Goal: Task Accomplishment & Management: Manage account settings

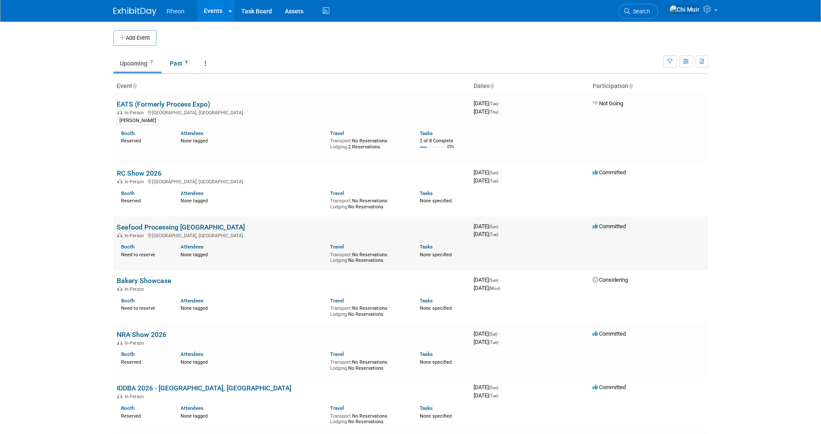
click at [172, 223] on link "Seafood Processing [GEOGRAPHIC_DATA]" at bounding box center [181, 227] width 128 height 8
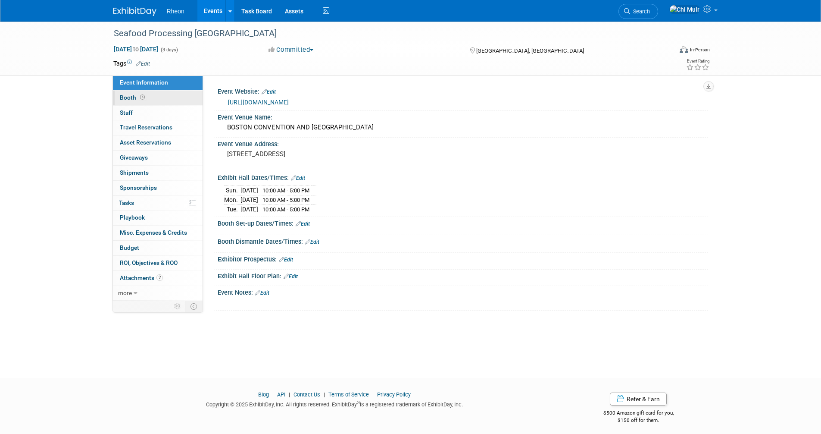
click at [121, 96] on span "Booth" at bounding box center [133, 97] width 27 height 7
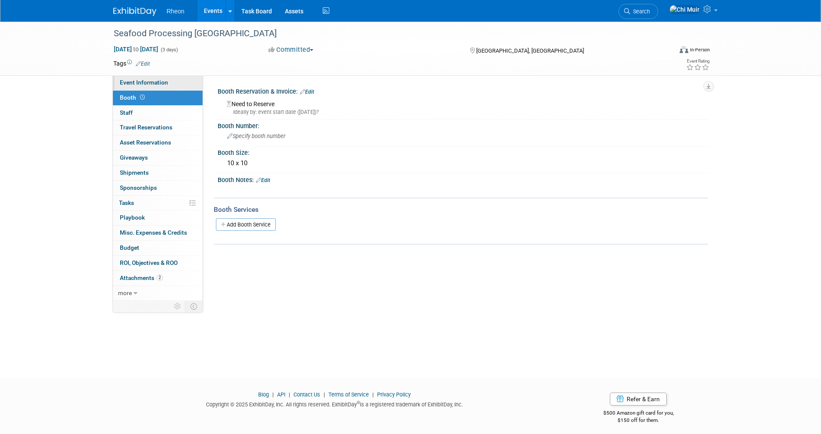
click at [147, 79] on span "Event Information" at bounding box center [144, 82] width 48 height 7
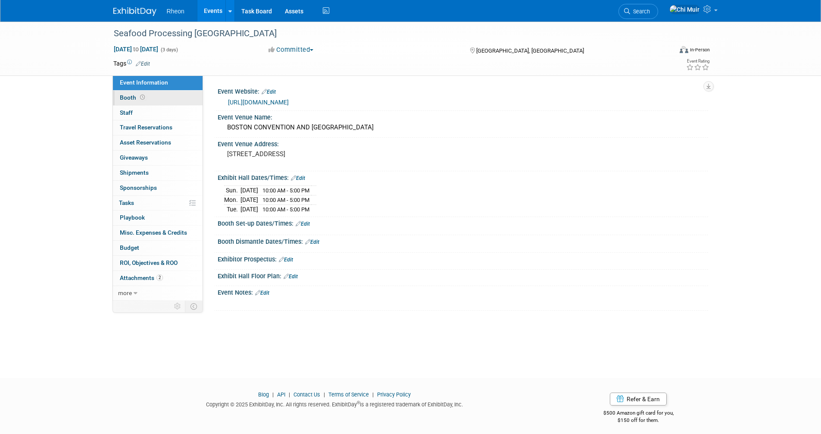
click at [135, 98] on span "Booth" at bounding box center [133, 97] width 27 height 7
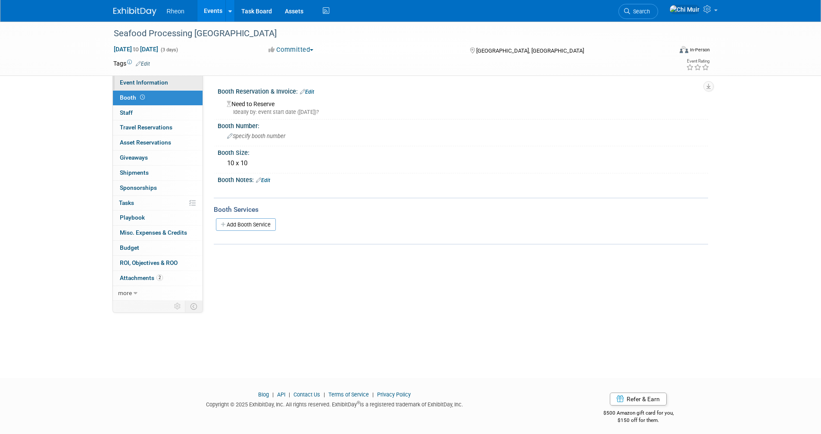
click at [143, 80] on span "Event Information" at bounding box center [144, 82] width 48 height 7
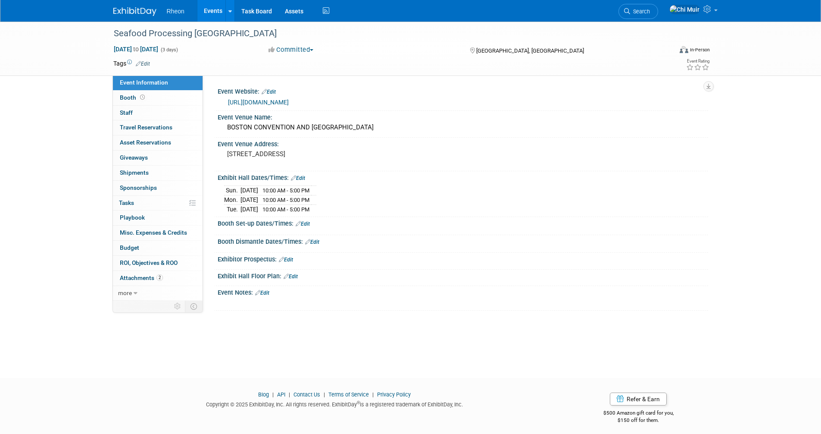
click at [143, 80] on span "Event Information" at bounding box center [144, 82] width 48 height 7
click at [212, 9] on link "Events" at bounding box center [212, 11] width 31 height 22
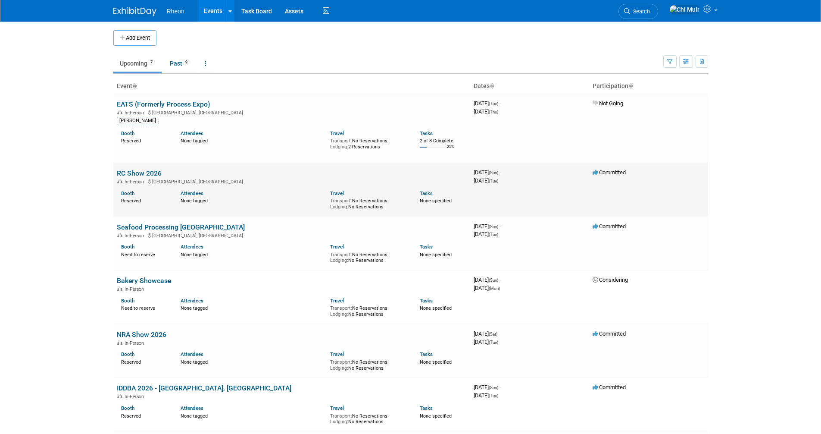
click at [138, 172] on link "RC Show 2026" at bounding box center [139, 173] width 45 height 8
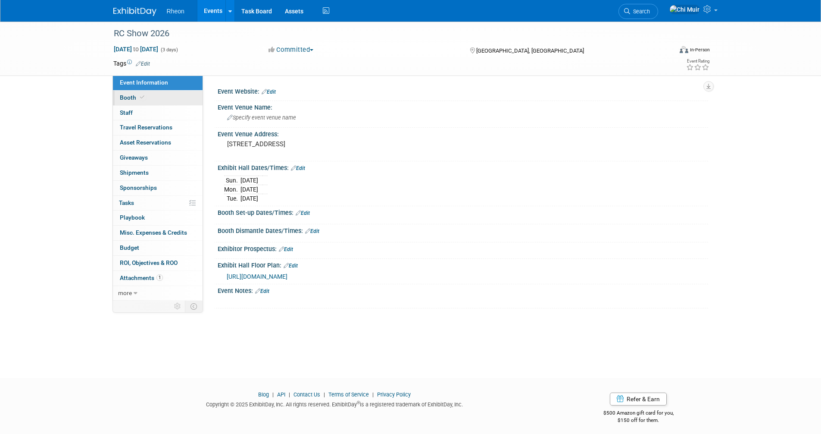
click at [141, 99] on icon at bounding box center [142, 97] width 4 height 5
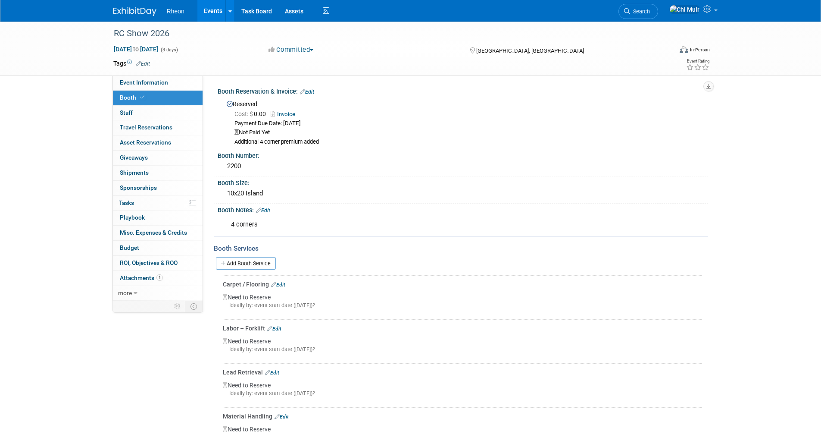
click at [313, 91] on link "Edit" at bounding box center [307, 92] width 14 height 6
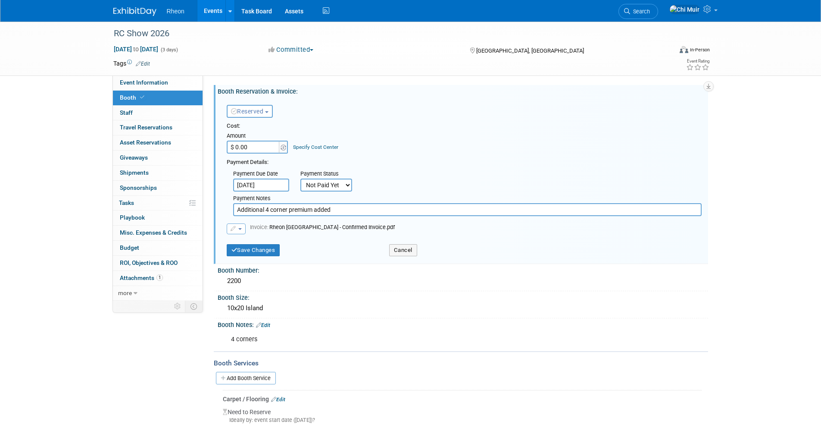
click at [270, 145] on input "$ 0.00" at bounding box center [254, 147] width 54 height 13
click at [328, 144] on link "Specify Cost Center" at bounding box center [315, 147] width 45 height 6
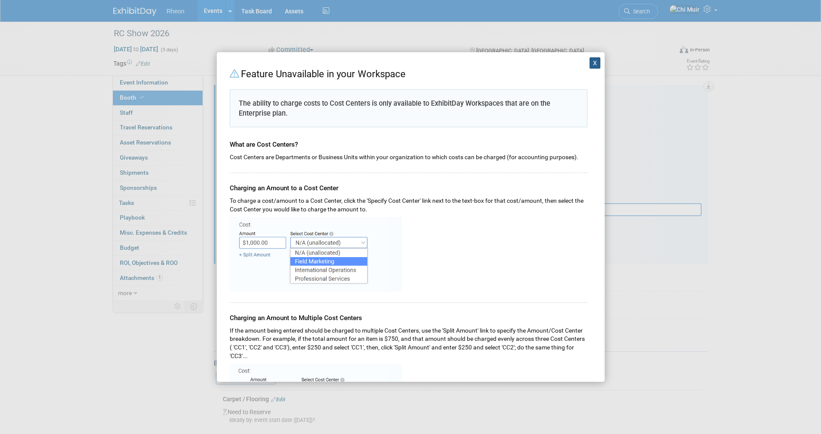
click at [590, 58] on button "X" at bounding box center [595, 62] width 11 height 11
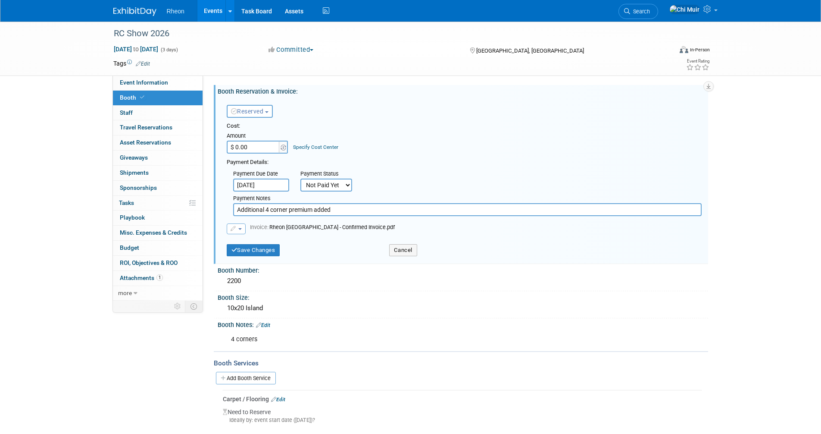
click at [266, 147] on input "$ 0.00" at bounding box center [254, 147] width 54 height 13
drag, startPoint x: 266, startPoint y: 147, endPoint x: 120, endPoint y: 146, distance: 146.1
click at [120, 146] on div "Event Information Event Info Booth Booth 0 Staff 0 Staff 0 Travel Reservations …" at bounding box center [411, 342] width 608 height 640
type input "$ 6,272.00"
click at [321, 185] on select "Not Paid Yet Partially Paid Paid in Full" at bounding box center [326, 184] width 52 height 13
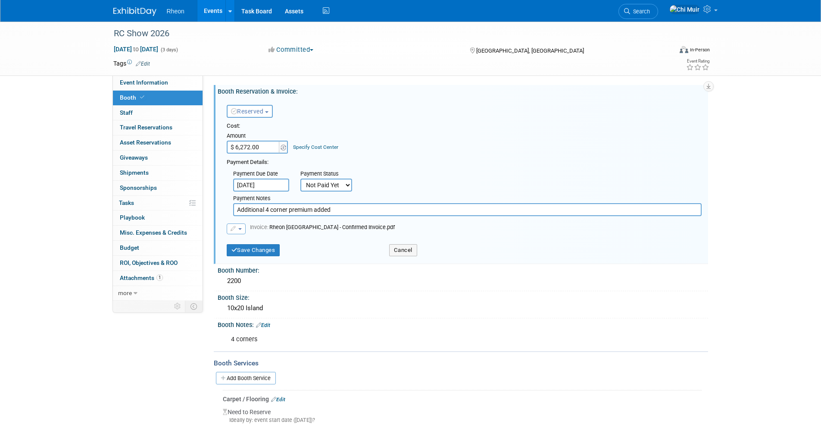
select select "1"
click at [300, 178] on select "Not Paid Yet Partially Paid Paid in Full" at bounding box center [326, 184] width 52 height 13
click at [275, 247] on button "Save Changes" at bounding box center [253, 250] width 53 height 12
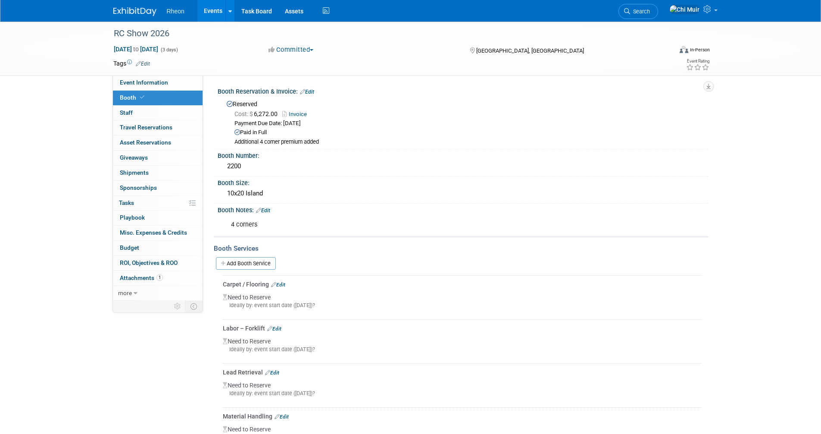
click at [213, 12] on link "Events" at bounding box center [212, 11] width 31 height 22
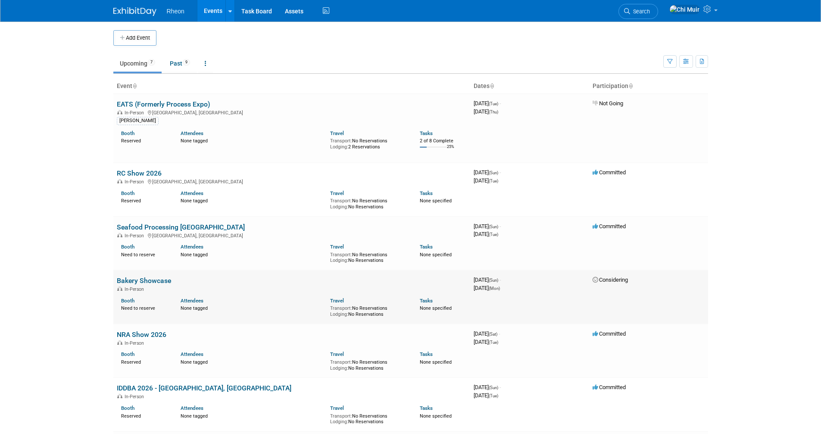
click at [166, 281] on link "Bakery Showcase" at bounding box center [144, 280] width 54 height 8
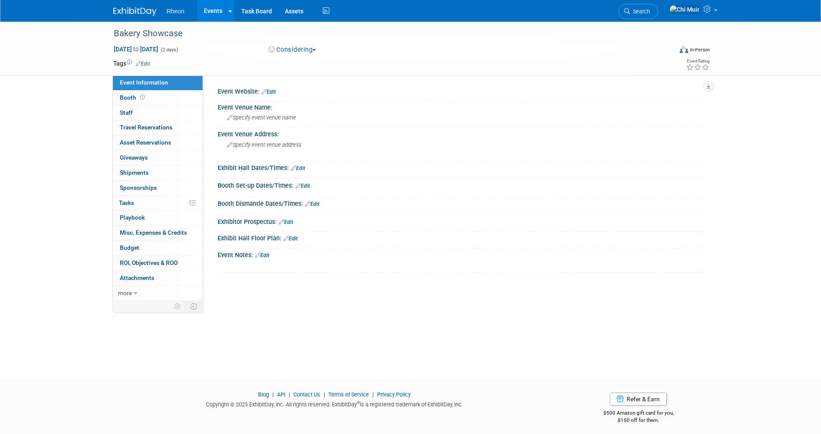
click at [205, 8] on link "Events" at bounding box center [212, 11] width 31 height 22
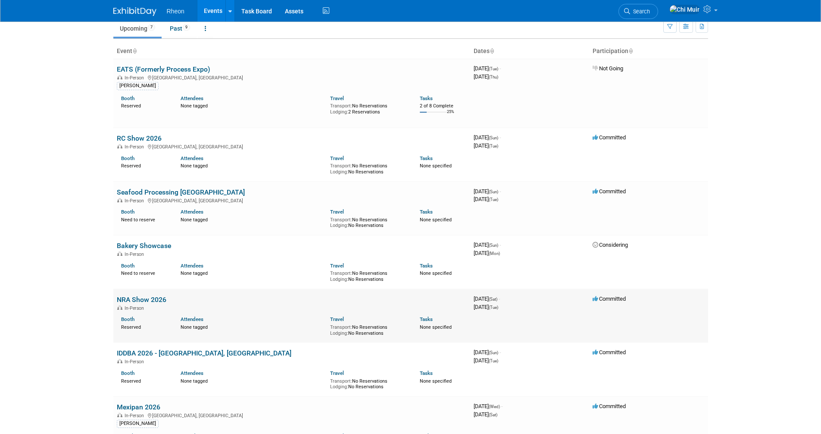
scroll to position [43, 0]
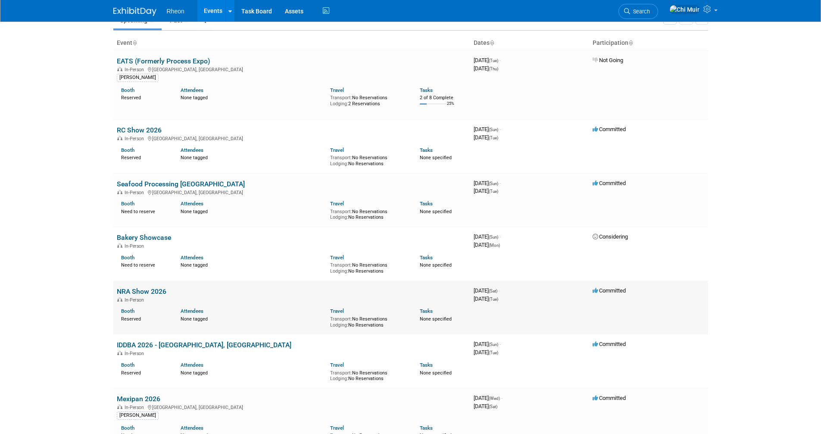
click at [158, 287] on link "NRA Show 2026" at bounding box center [142, 291] width 50 height 8
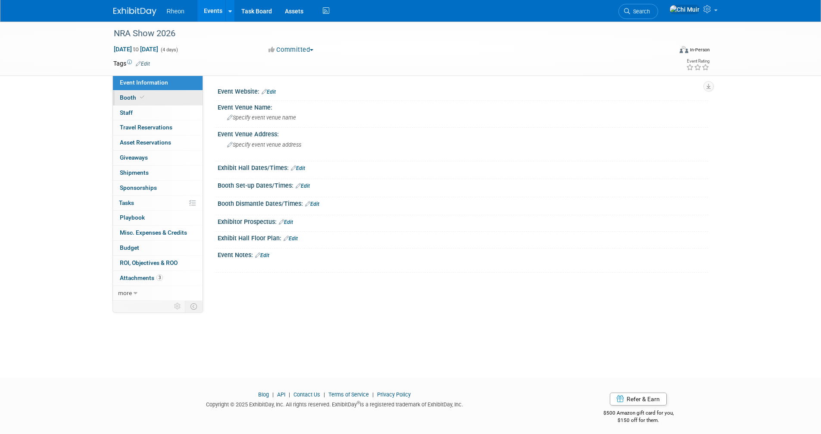
click at [132, 96] on span "Booth" at bounding box center [133, 97] width 26 height 7
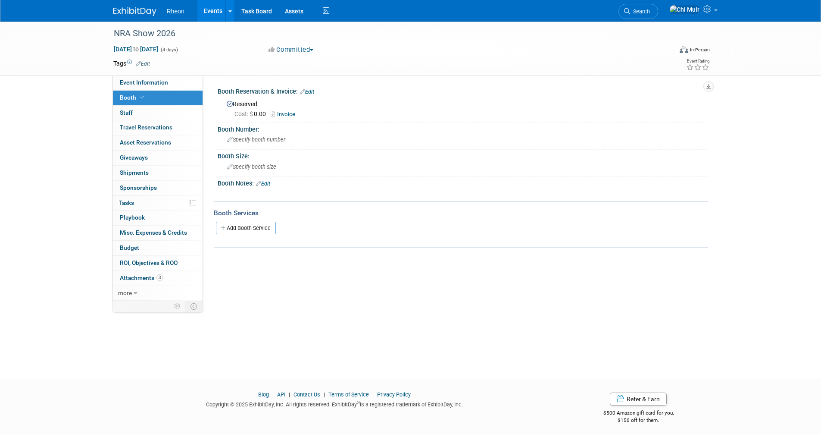
click at [286, 113] on link "Invoice" at bounding box center [285, 114] width 29 height 6
